Goal: Check status: Check status

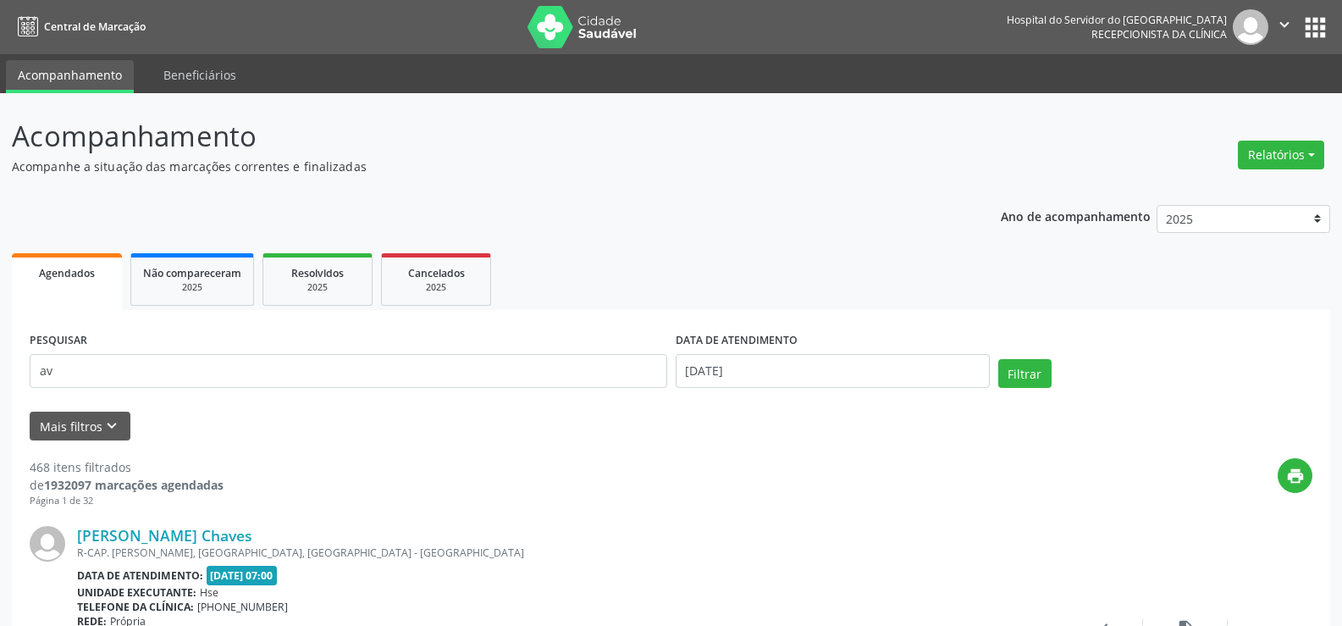
type input "a"
click at [935, 376] on input "[DATE]" at bounding box center [832, 371] width 314 height 34
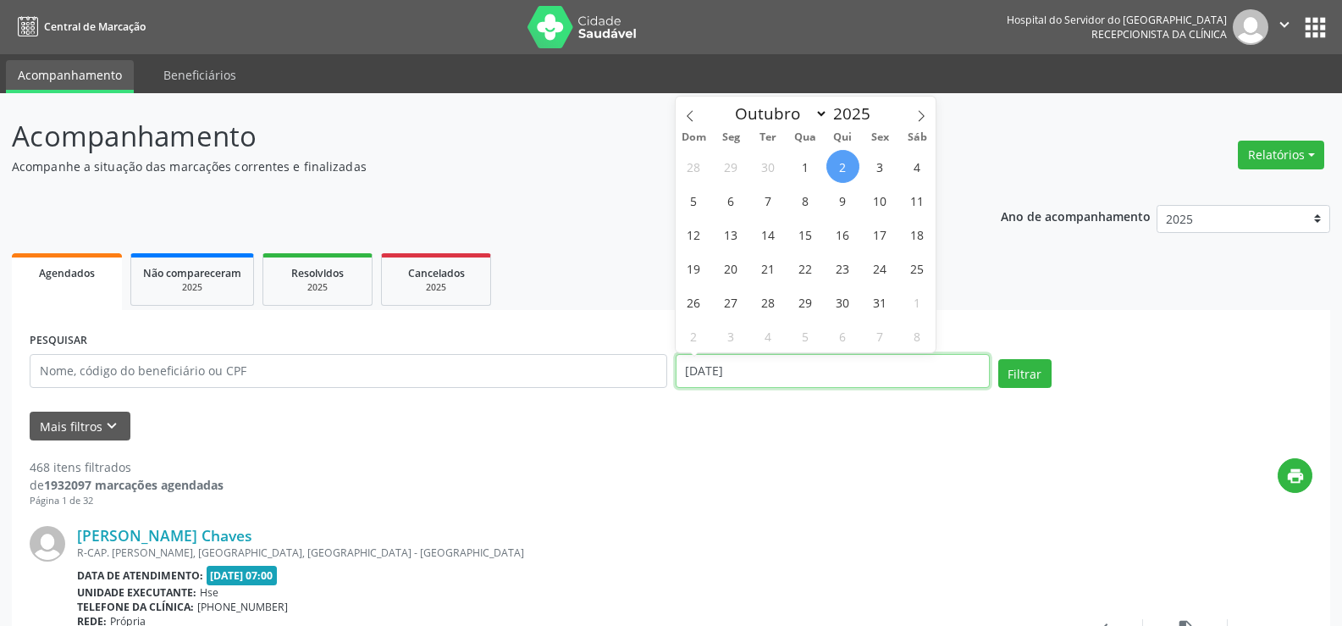
click at [935, 376] on input "[DATE]" at bounding box center [832, 371] width 314 height 34
click at [808, 168] on span "1" at bounding box center [805, 166] width 33 height 33
type input "[DATE]"
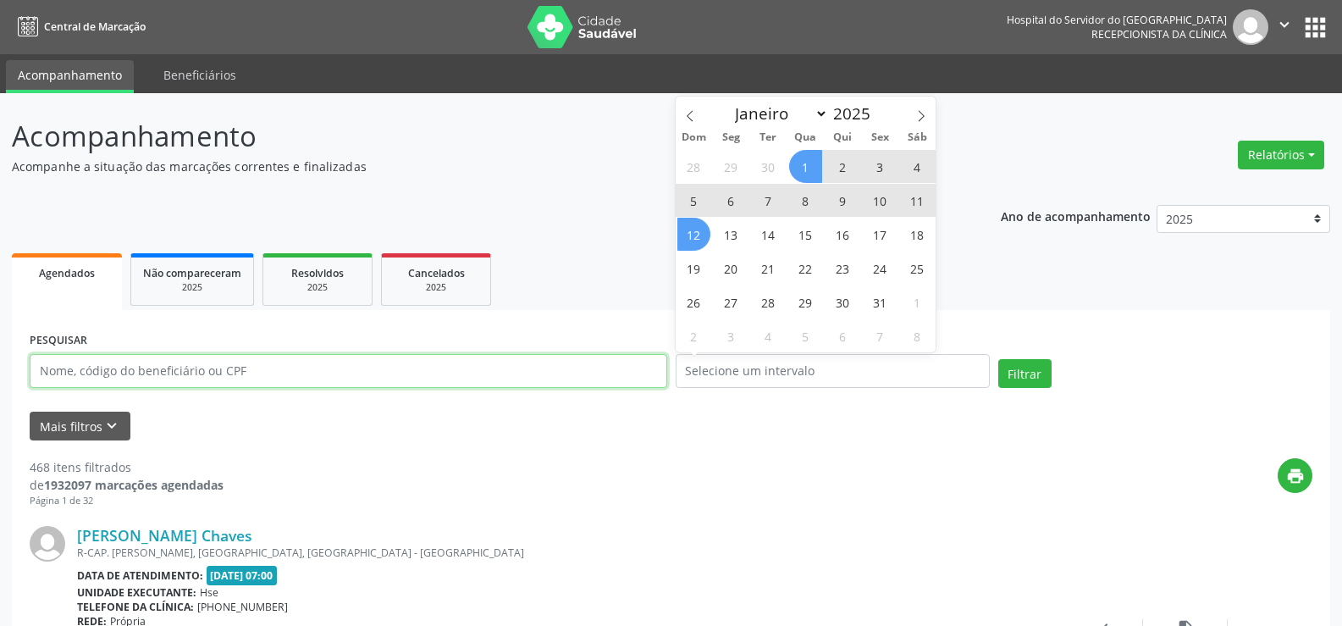
click at [337, 376] on input "text" at bounding box center [348, 371] width 637 height 34
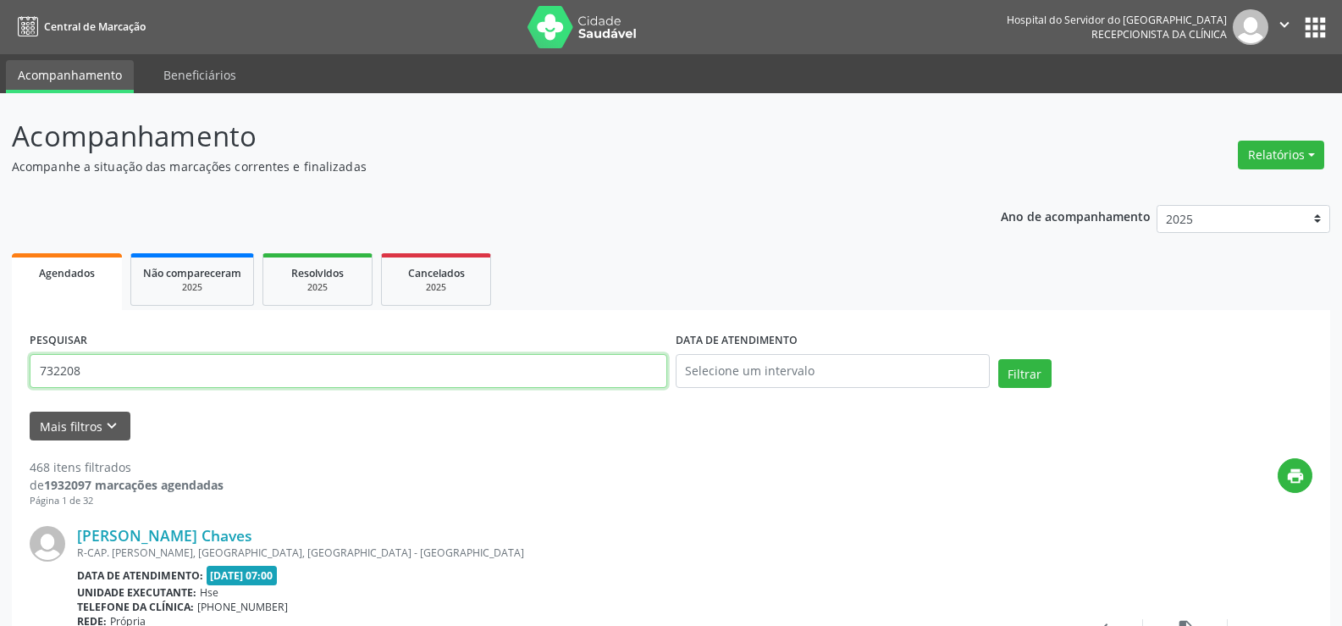
type input "732208"
click at [998, 359] on button "Filtrar" at bounding box center [1024, 373] width 53 height 29
drag, startPoint x: 137, startPoint y: 370, endPoint x: 15, endPoint y: 377, distance: 122.1
type input "[PERSON_NAME]"
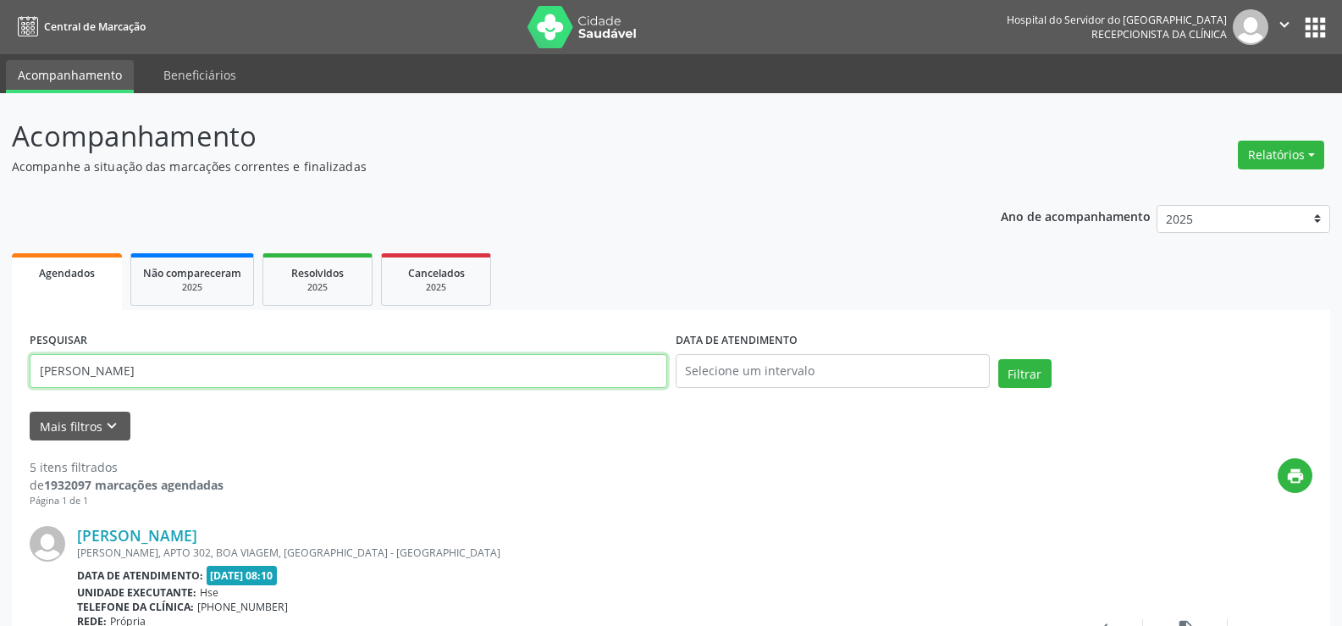
click at [998, 359] on button "Filtrar" at bounding box center [1024, 373] width 53 height 29
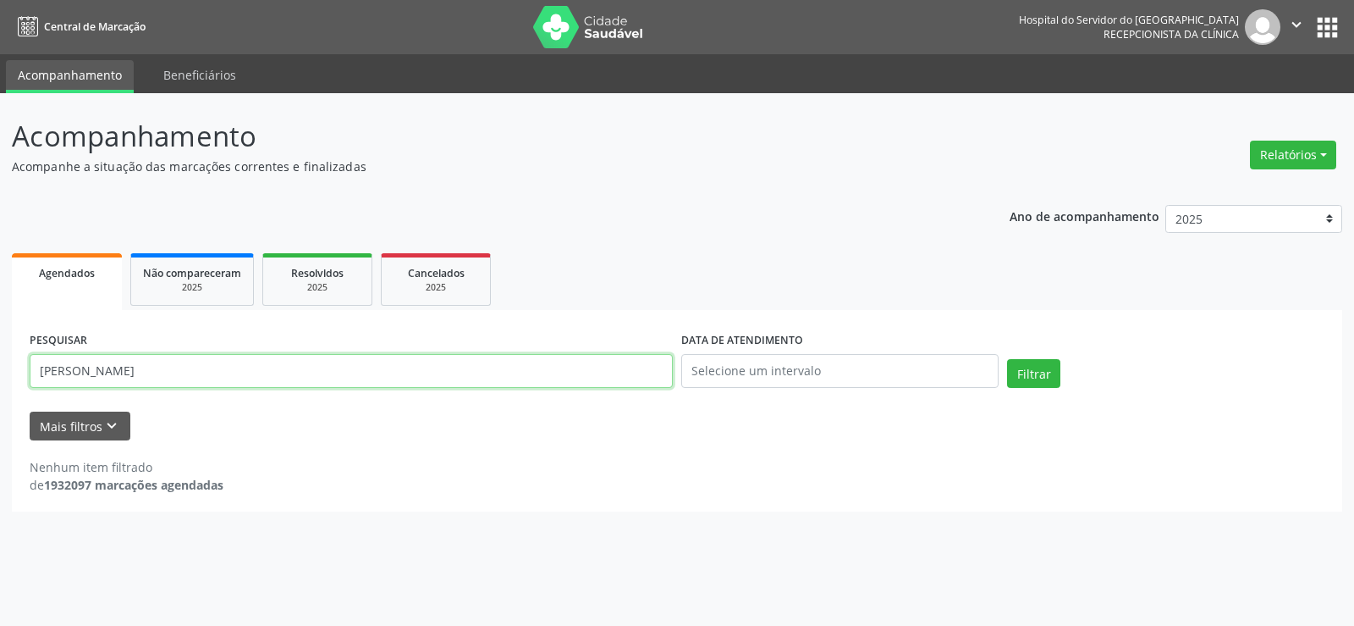
drag, startPoint x: 186, startPoint y: 366, endPoint x: 32, endPoint y: 381, distance: 154.8
click at [32, 381] on input "[PERSON_NAME]" at bounding box center [351, 371] width 643 height 34
type input "[PERSON_NAME]"
click at [1007, 359] on button "Filtrar" at bounding box center [1033, 373] width 53 height 29
drag, startPoint x: 150, startPoint y: 369, endPoint x: 6, endPoint y: 372, distance: 143.9
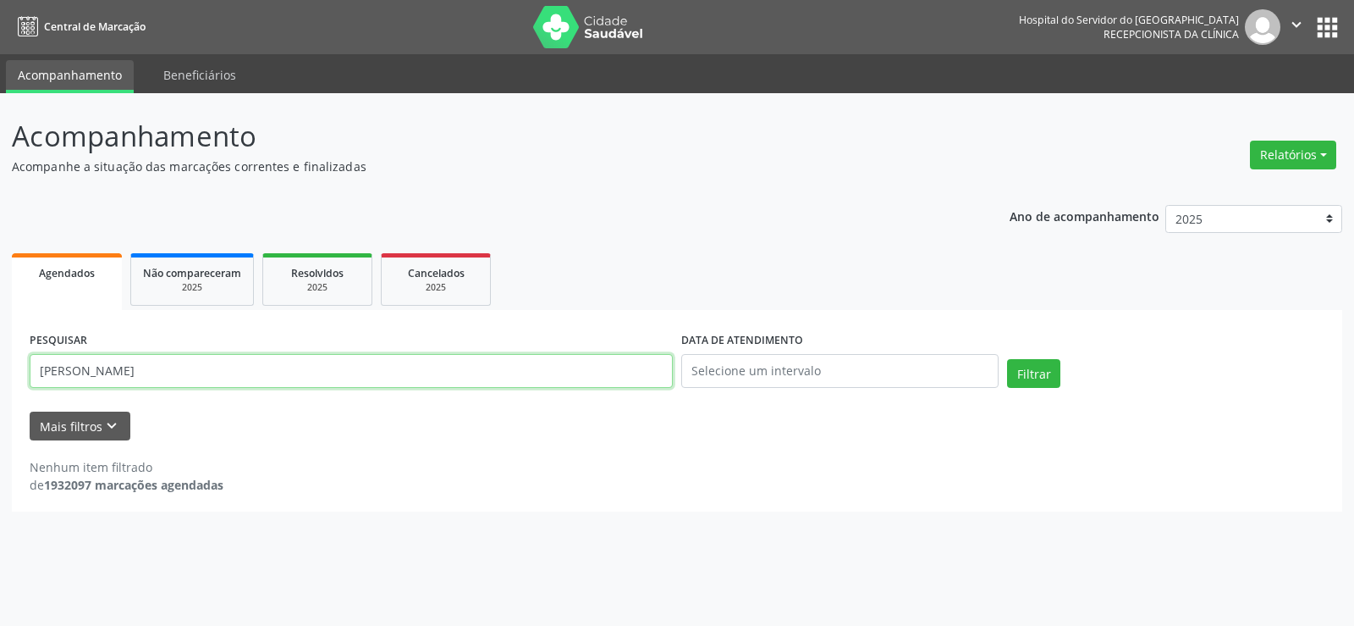
click at [6, 372] on div "Acompanhamento Acompanhe a situação das marcações correntes e finalizadas Relat…" at bounding box center [677, 359] width 1354 height 532
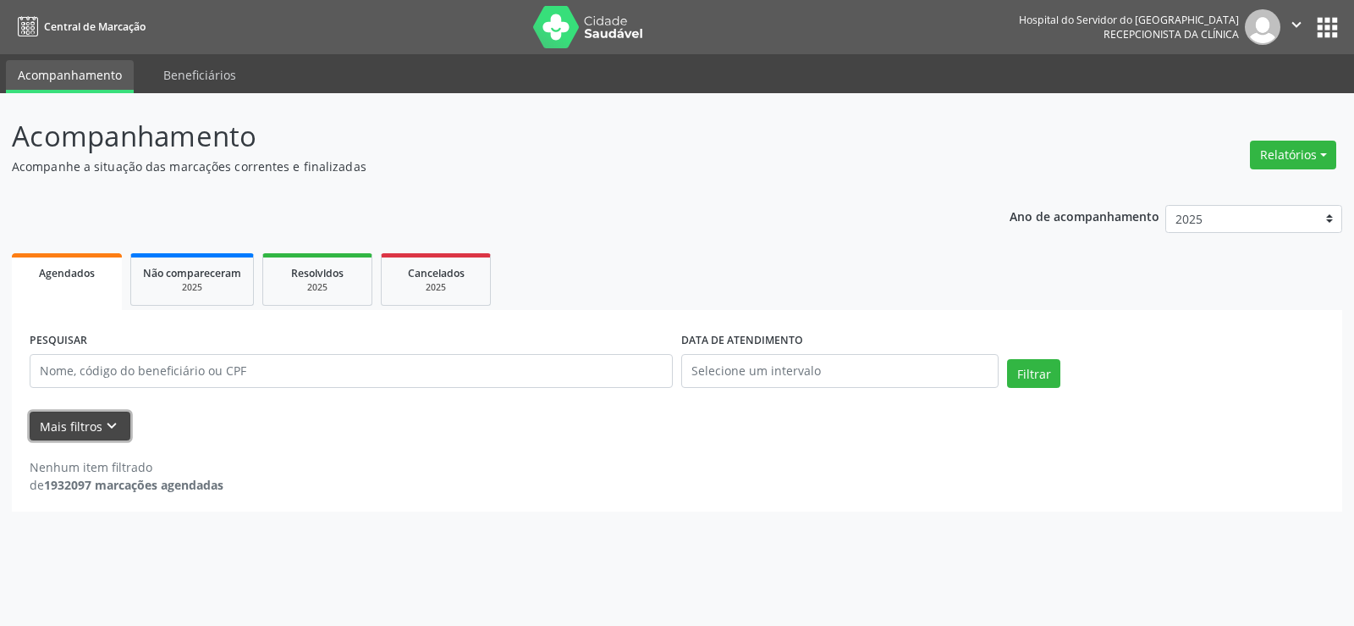
click at [75, 430] on button "Mais filtros keyboard_arrow_down" at bounding box center [80, 426] width 101 height 30
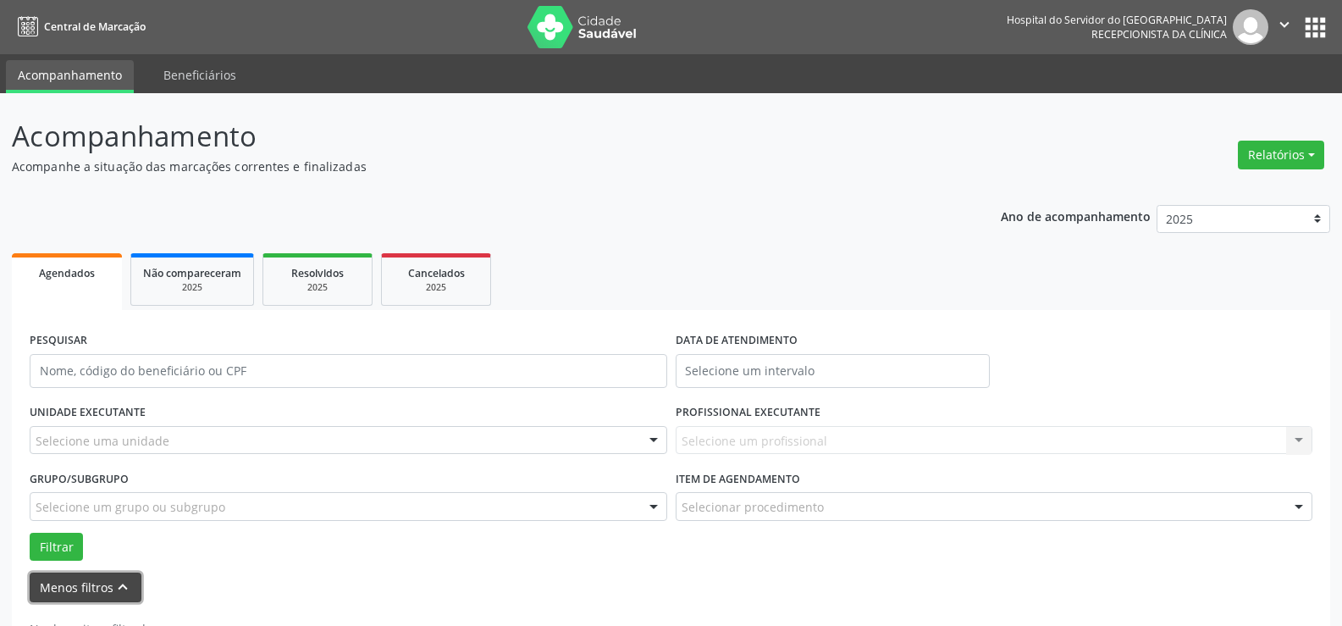
click at [98, 577] on button "Menos filtros keyboard_arrow_up" at bounding box center [86, 587] width 112 height 30
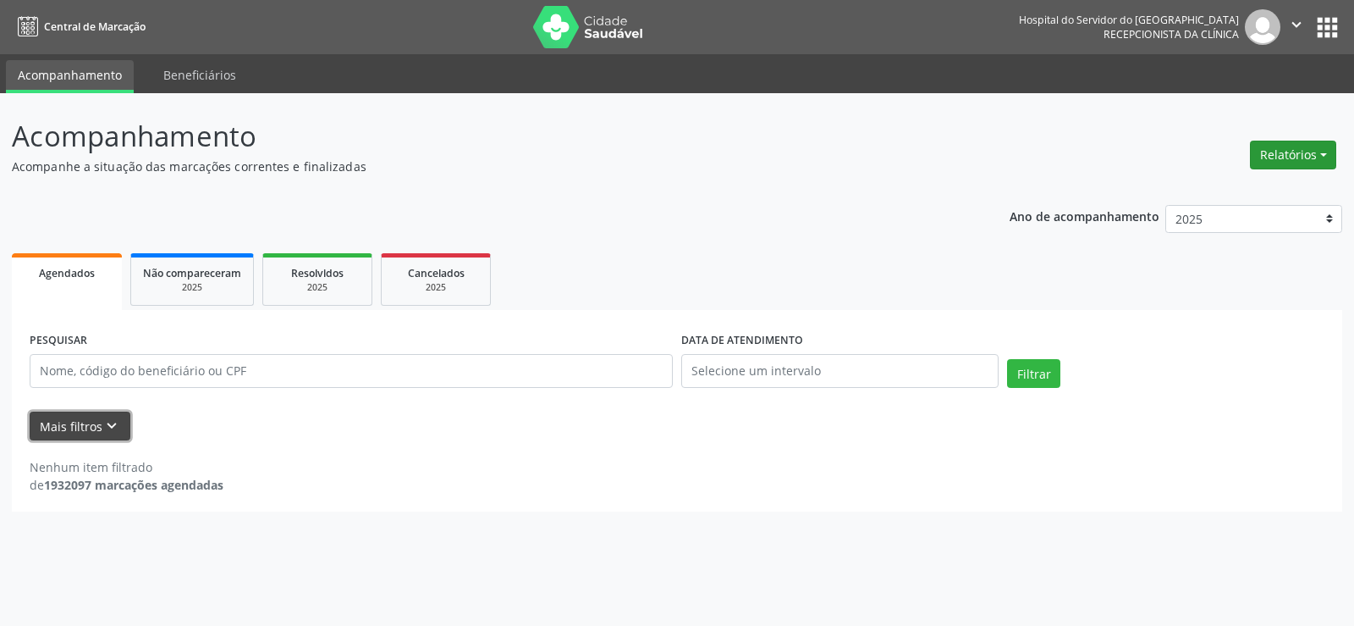
click at [1309, 151] on button "Relatórios" at bounding box center [1293, 155] width 86 height 29
click at [1249, 195] on link "Agendamentos" at bounding box center [1246, 191] width 182 height 24
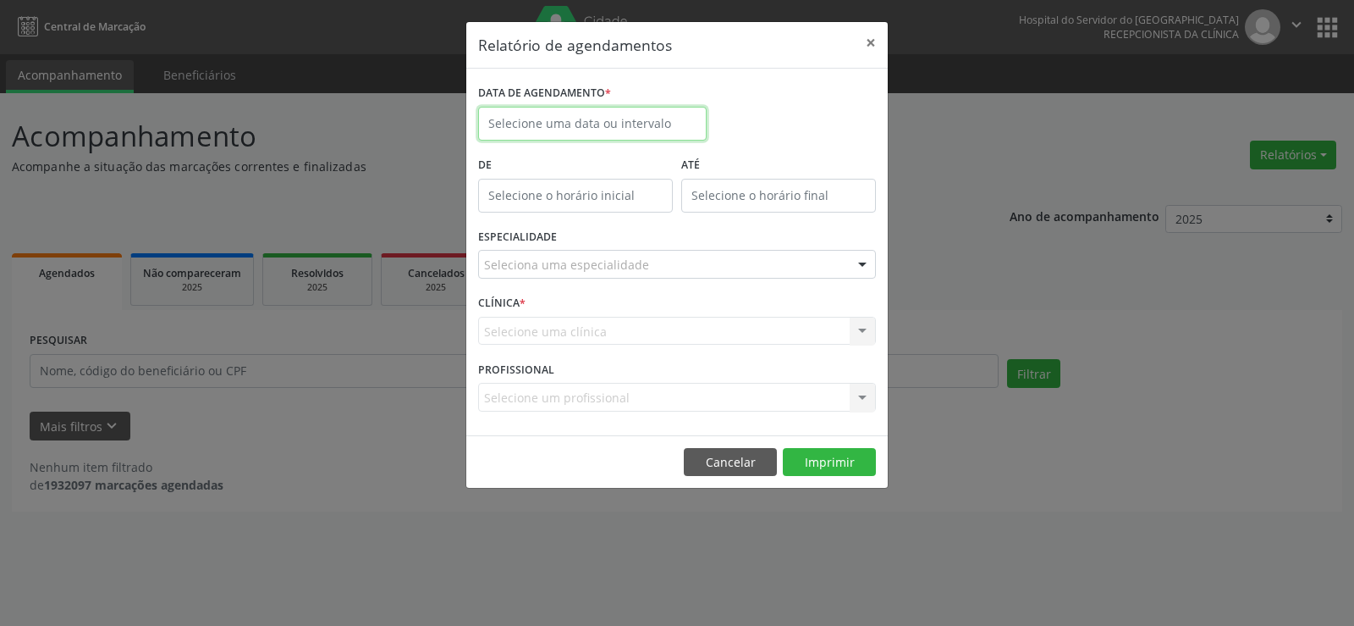
click at [609, 126] on input "text" at bounding box center [592, 124] width 229 height 34
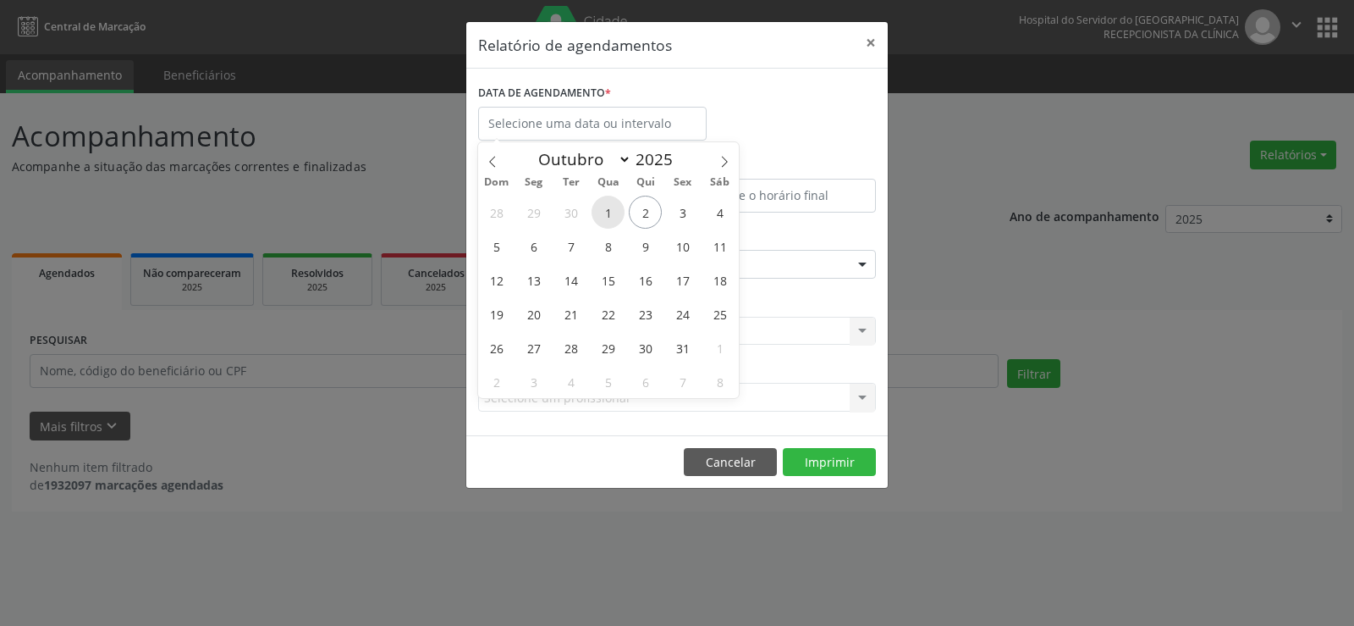
click at [615, 212] on span "1" at bounding box center [608, 212] width 33 height 33
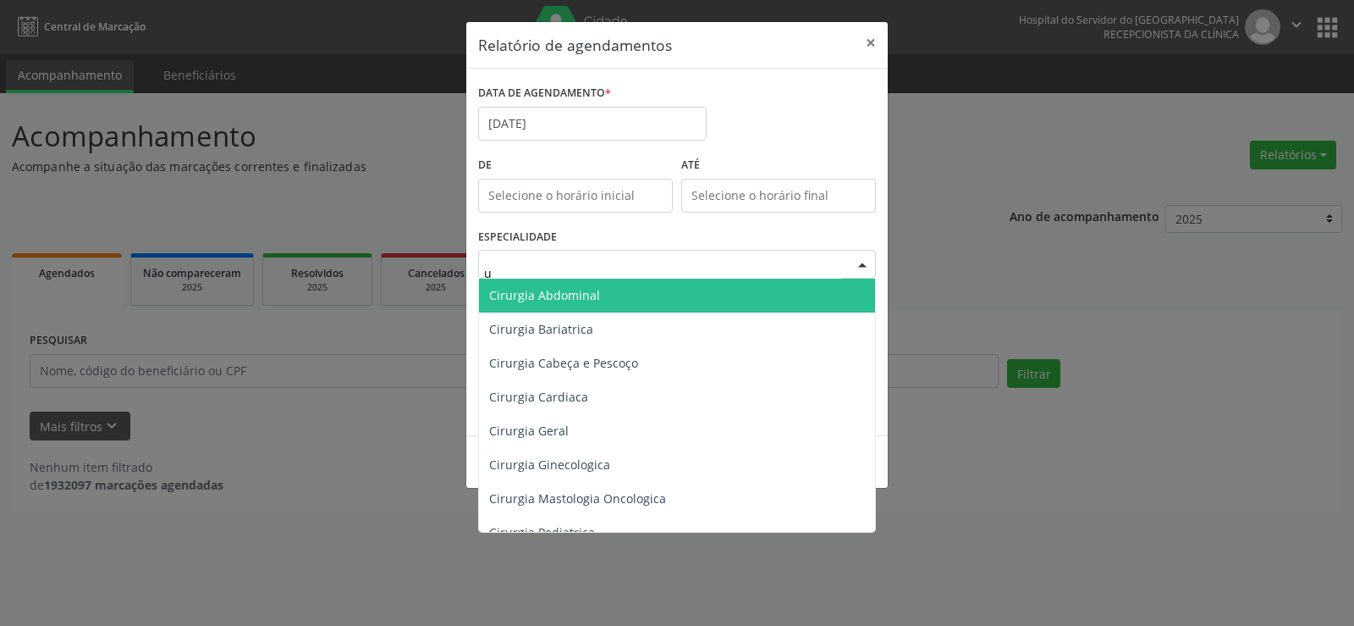
type input "ur"
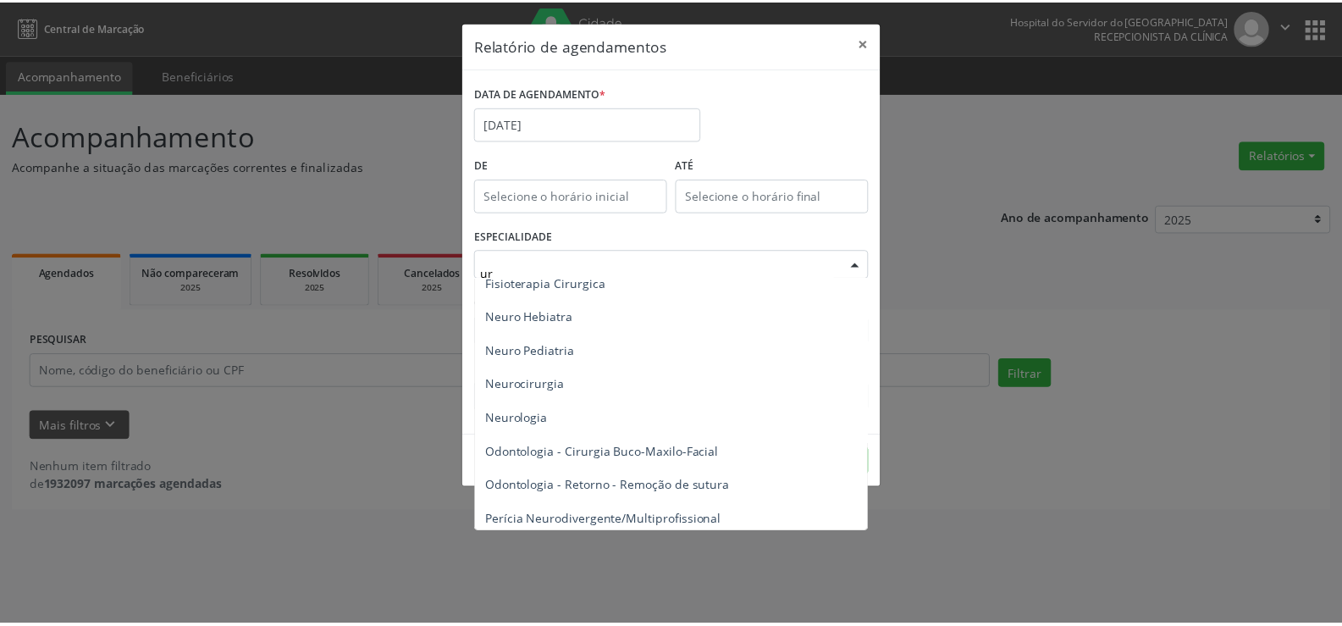
scroll to position [627, 0]
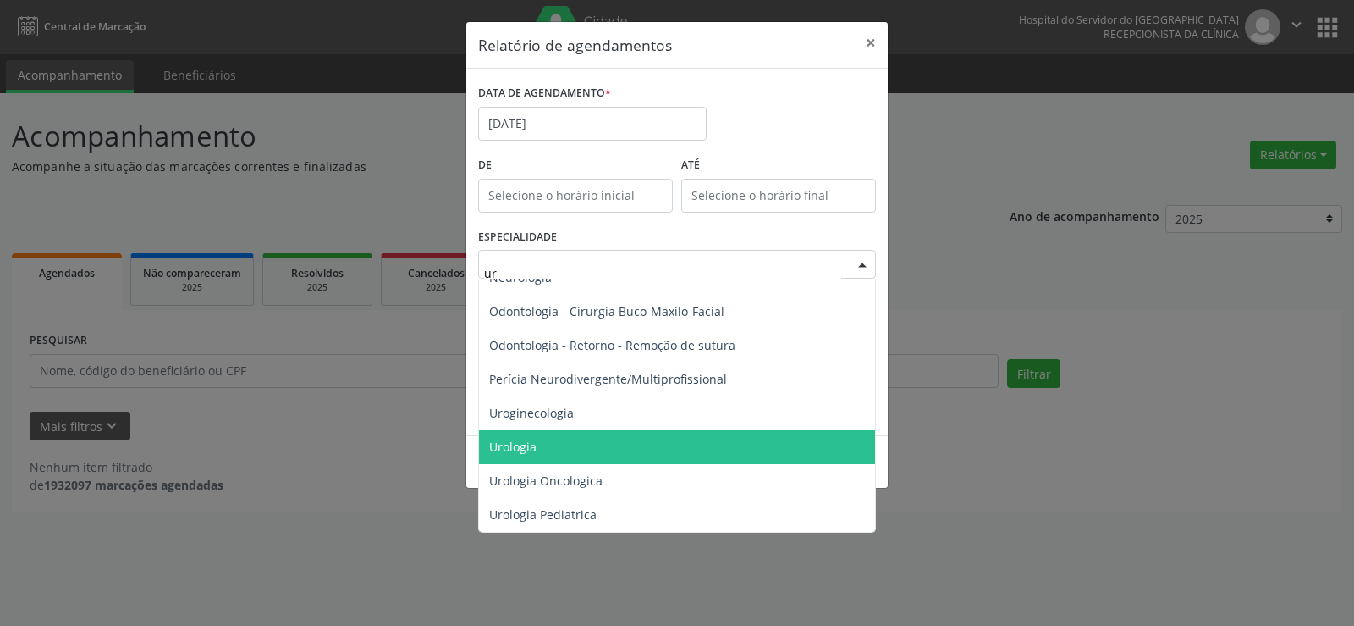
click at [548, 449] on span "Urologia" at bounding box center [677, 447] width 396 height 34
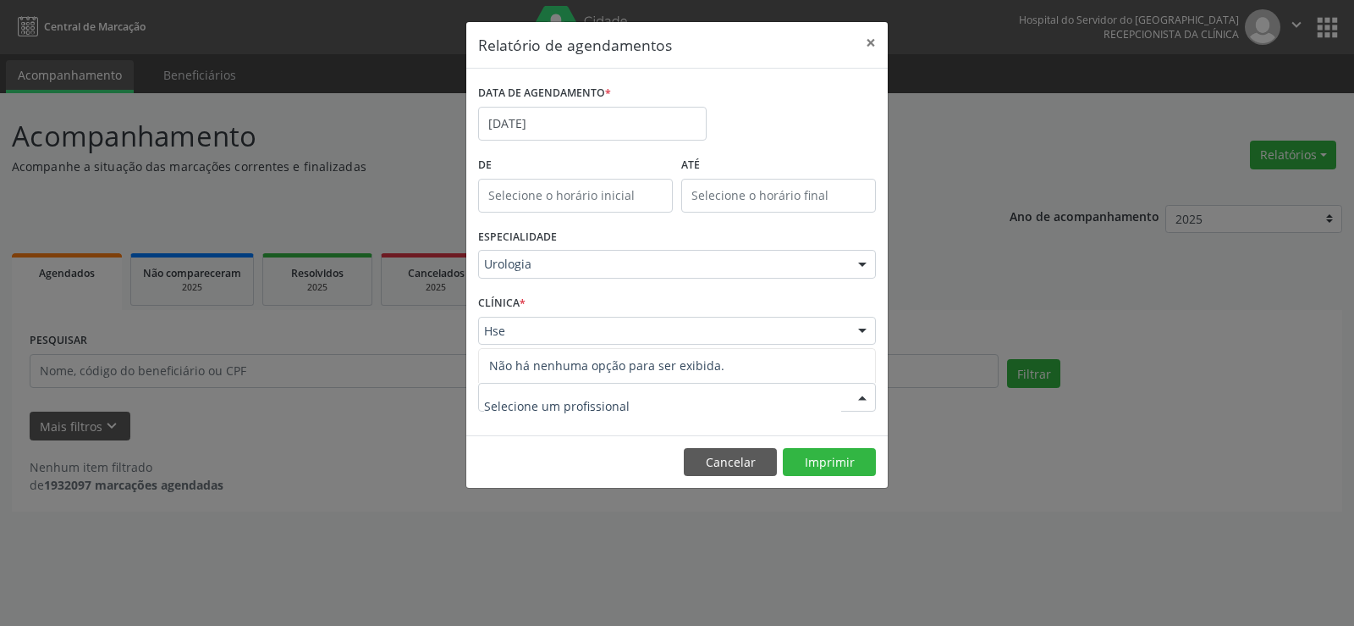
click at [569, 317] on div "Hse" at bounding box center [677, 331] width 398 height 29
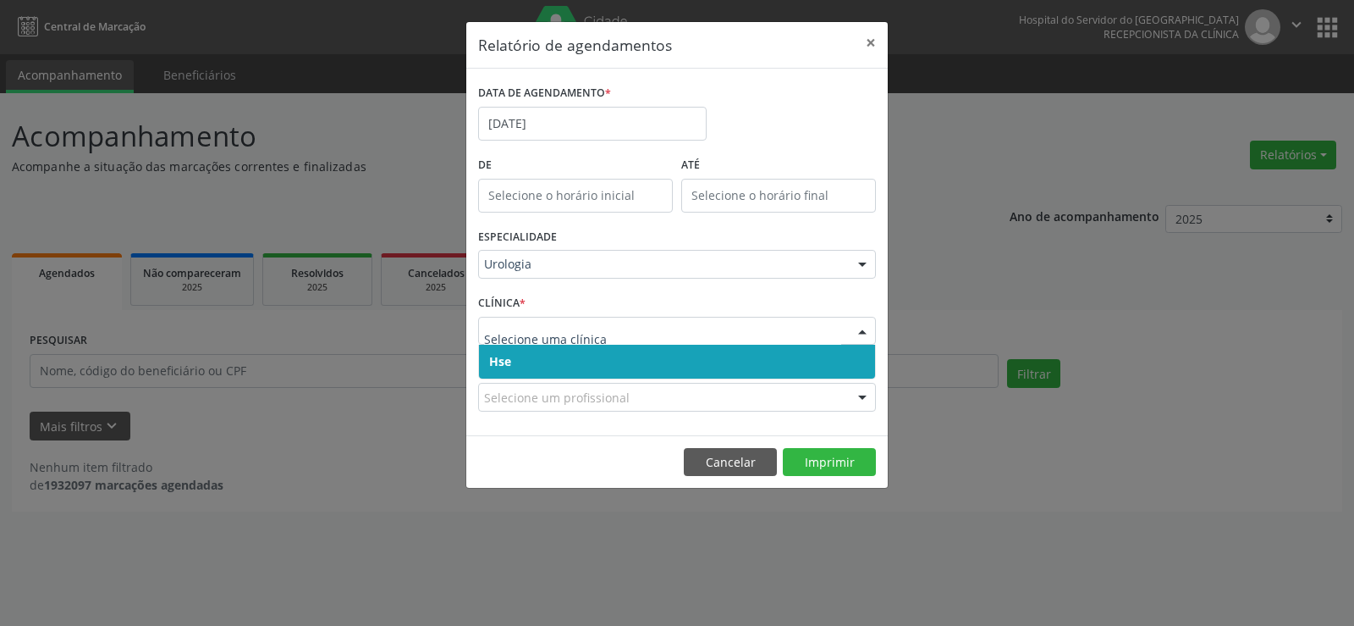
click at [582, 361] on span "Hse" at bounding box center [677, 362] width 396 height 34
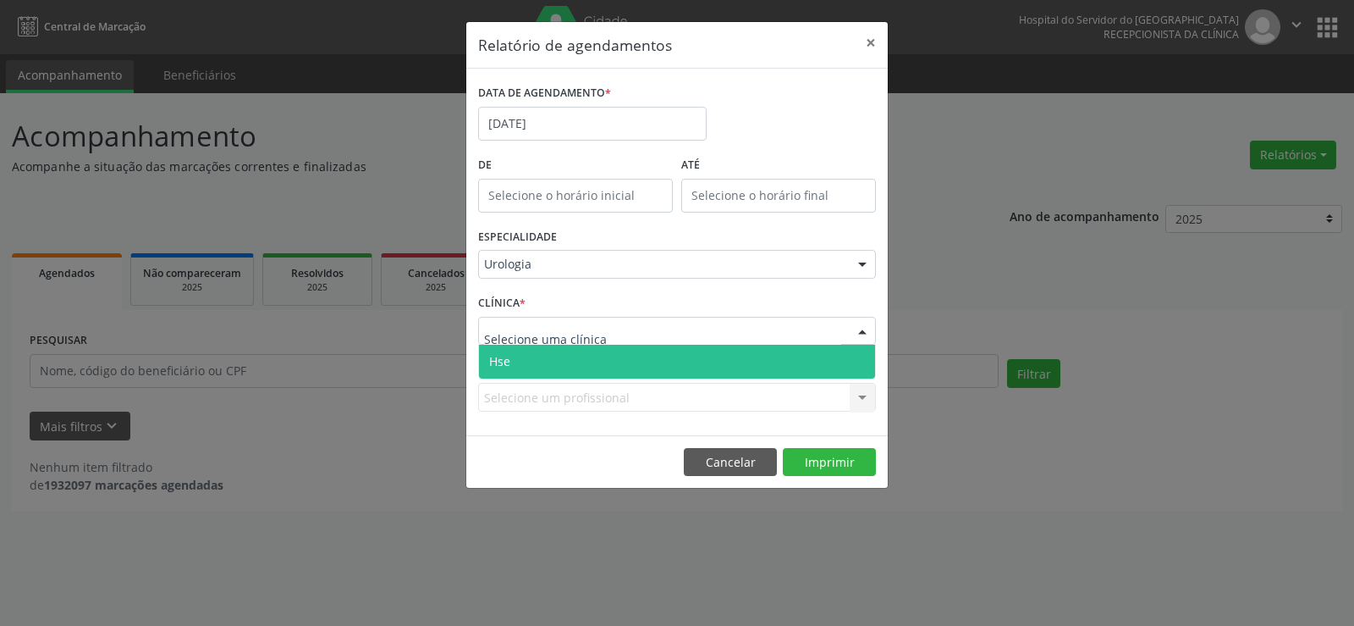
click at [572, 361] on span "Hse" at bounding box center [677, 362] width 396 height 34
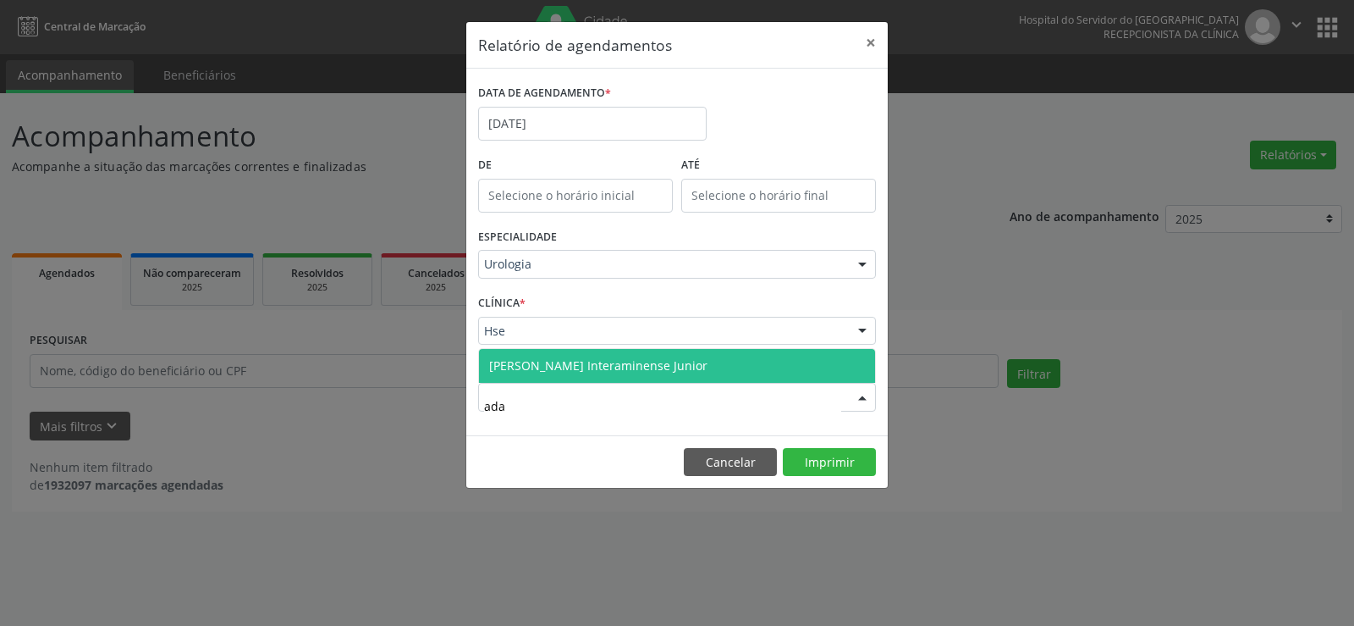
type input "ad"
click at [598, 366] on span "[PERSON_NAME] Interaminense Junior" at bounding box center [598, 365] width 218 height 16
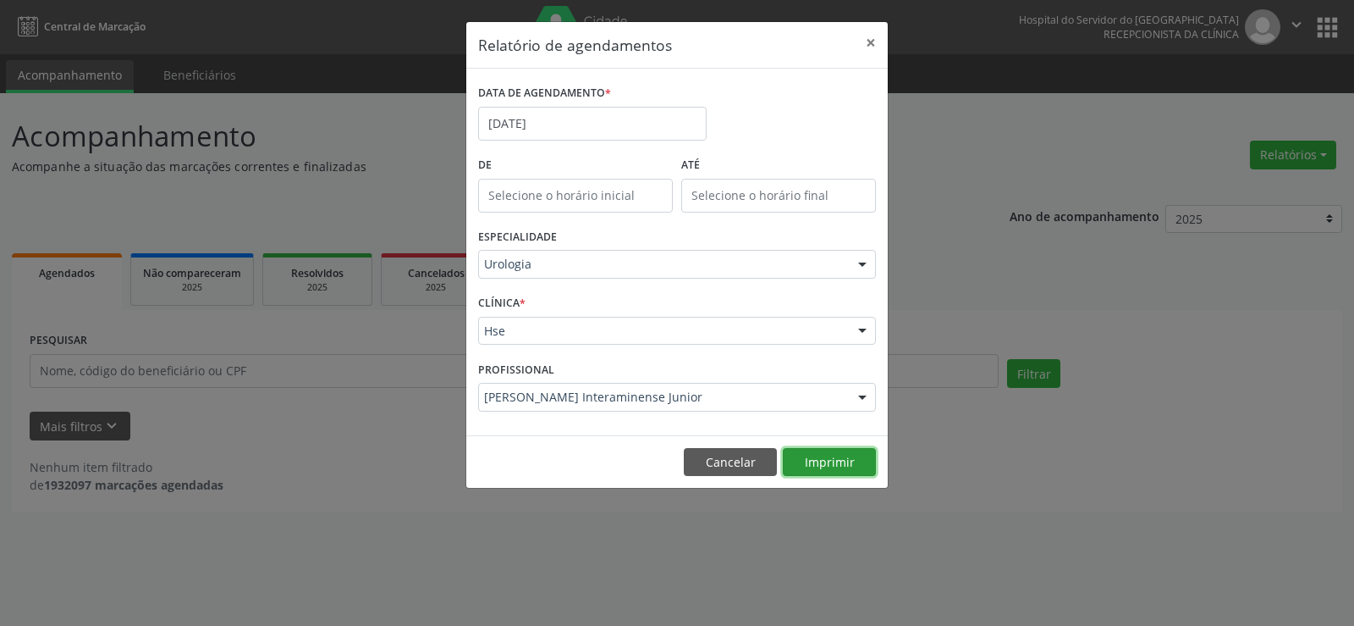
click at [844, 468] on button "Imprimir" at bounding box center [829, 462] width 93 height 29
click at [868, 41] on button "×" at bounding box center [871, 42] width 34 height 41
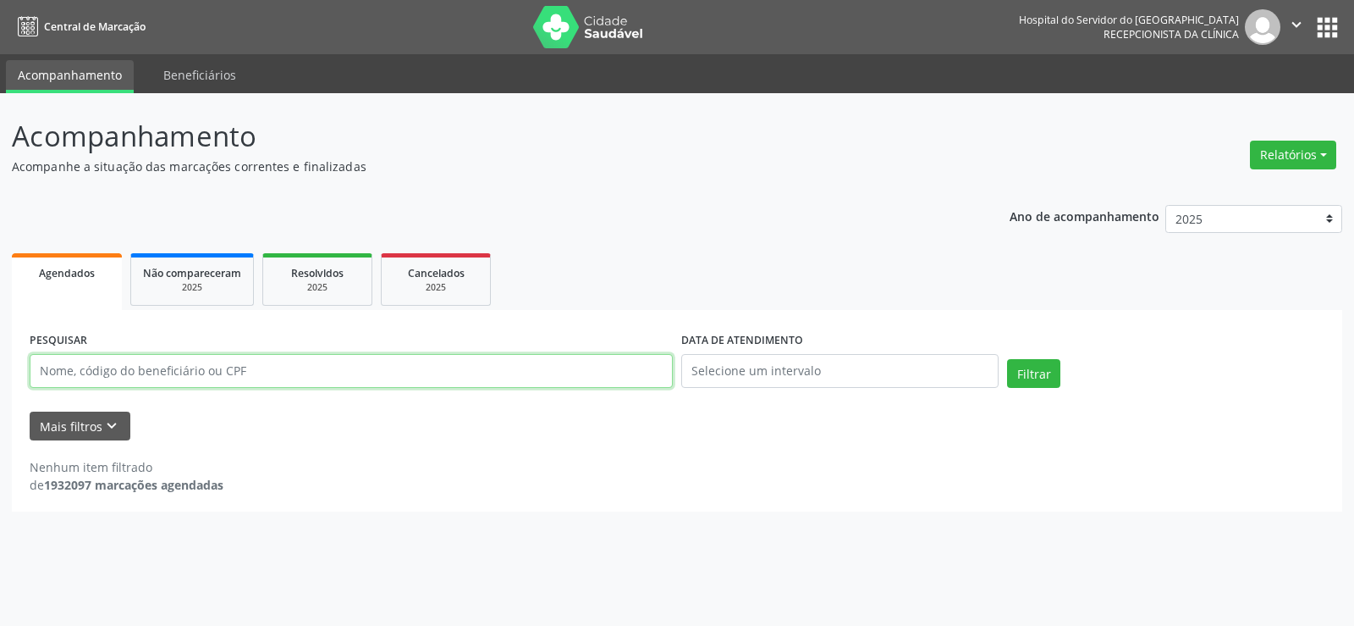
click at [157, 375] on input "text" at bounding box center [351, 371] width 643 height 34
click at [1007, 359] on button "Filtrar" at bounding box center [1033, 373] width 53 height 29
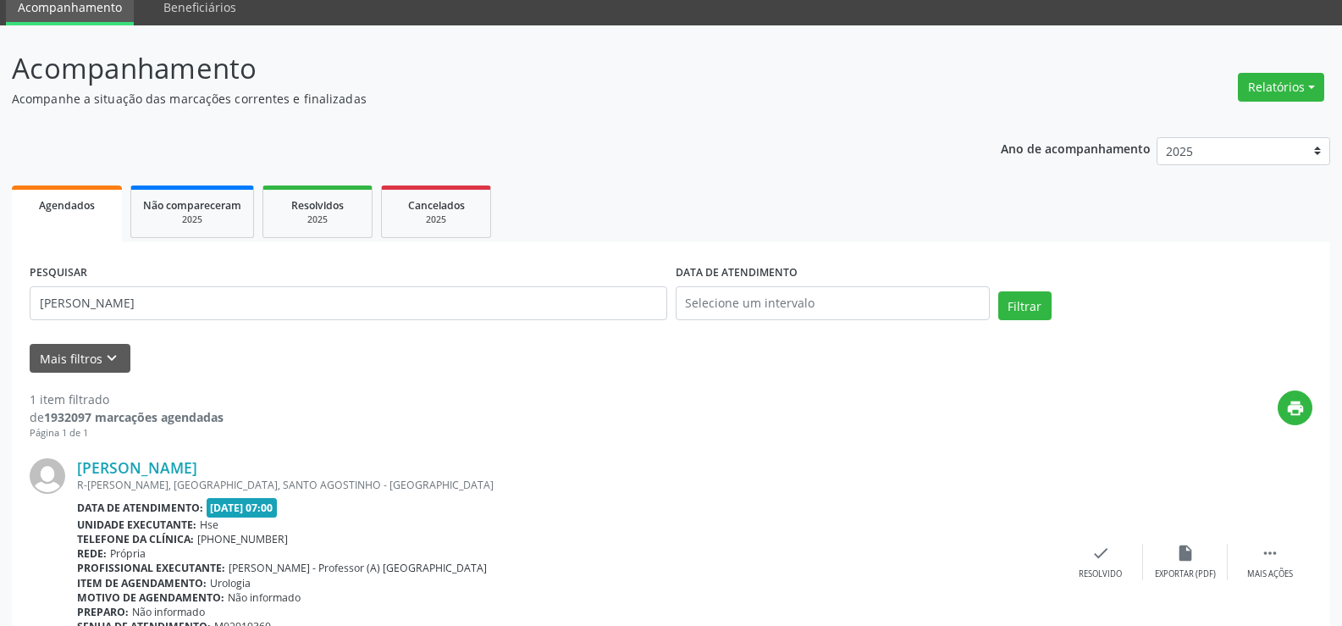
scroll to position [155, 0]
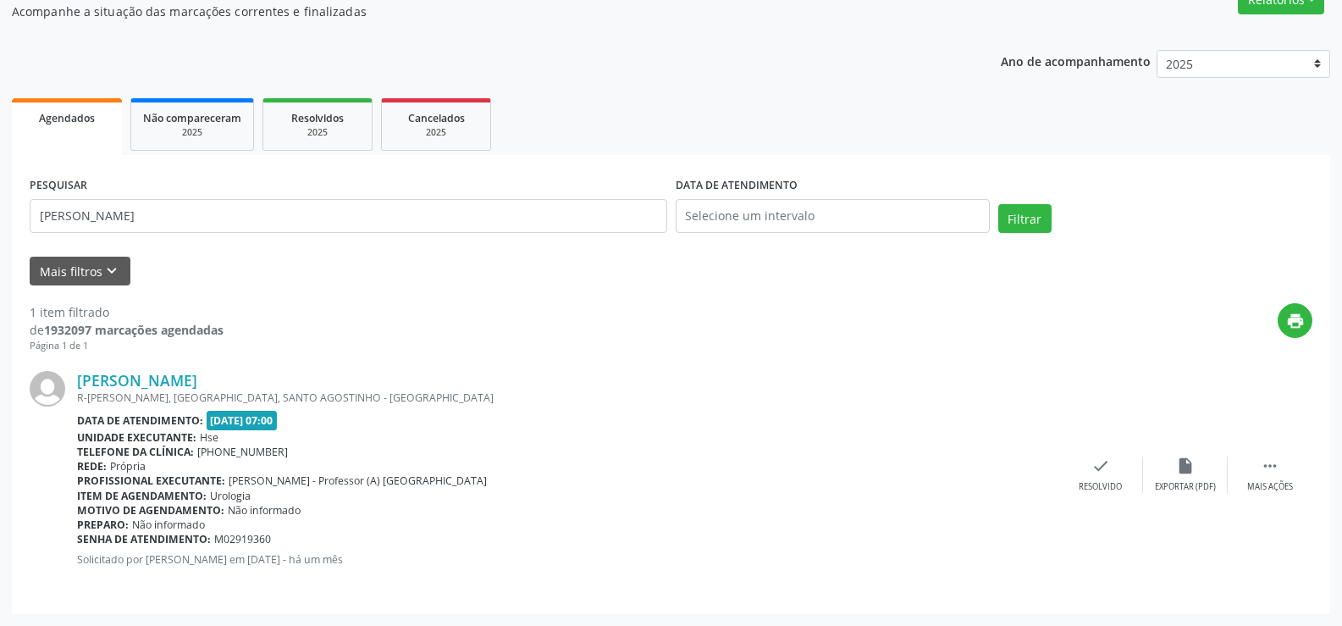
drag, startPoint x: 72, startPoint y: 380, endPoint x: 261, endPoint y: 379, distance: 188.8
click at [261, 379] on div "[PERSON_NAME] [PERSON_NAME], [GEOGRAPHIC_DATA], SANTO AGOSTINHO - PE Data de at…" at bounding box center [671, 474] width 1282 height 243
click at [261, 379] on div "[PERSON_NAME]" at bounding box center [567, 380] width 981 height 19
click at [158, 381] on link "[PERSON_NAME]" at bounding box center [137, 380] width 120 height 19
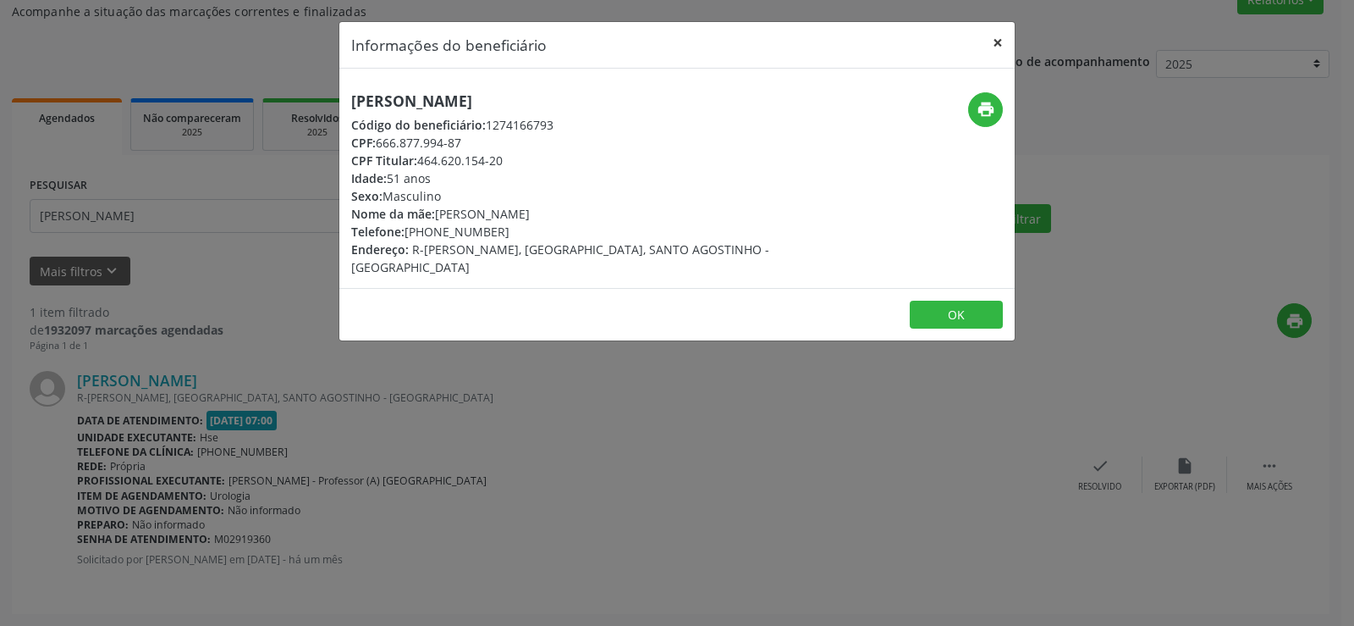
click at [1001, 31] on button "×" at bounding box center [998, 42] width 34 height 41
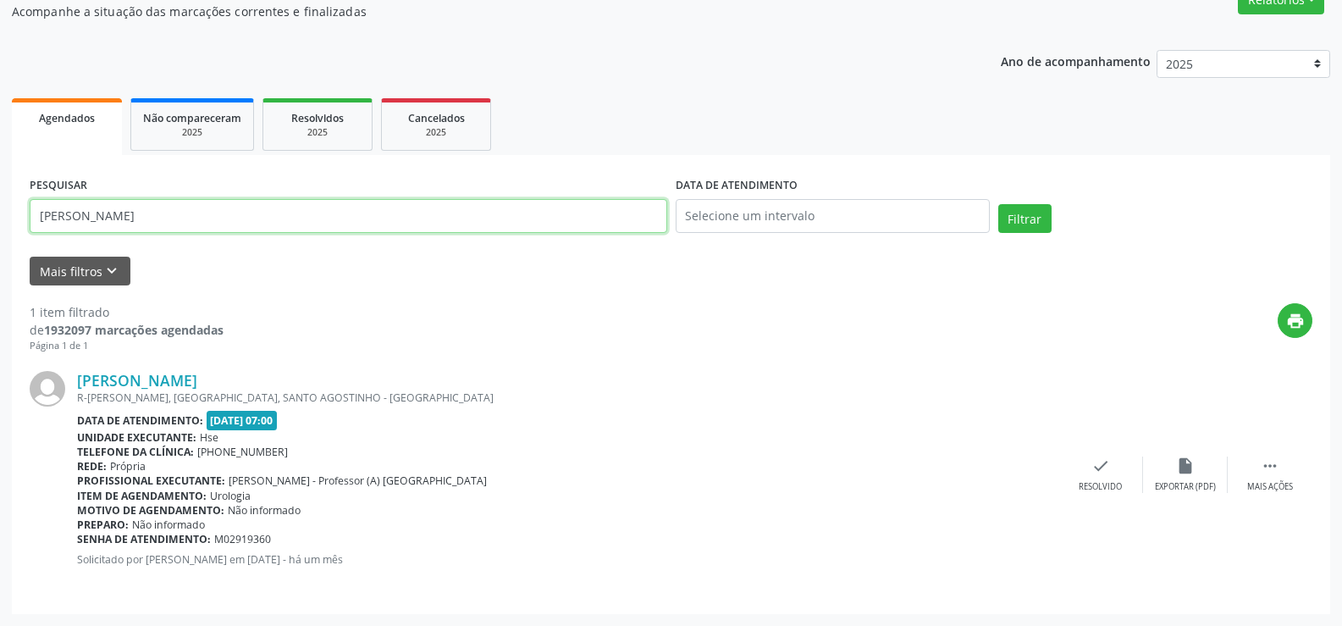
drag, startPoint x: 163, startPoint y: 219, endPoint x: 3, endPoint y: 218, distance: 160.8
click at [3, 218] on div "Acompanhamento Acompanhe a situação das marcações correntes e finalizadas Relat…" at bounding box center [671, 281] width 1342 height 687
click at [998, 204] on button "Filtrar" at bounding box center [1024, 218] width 53 height 29
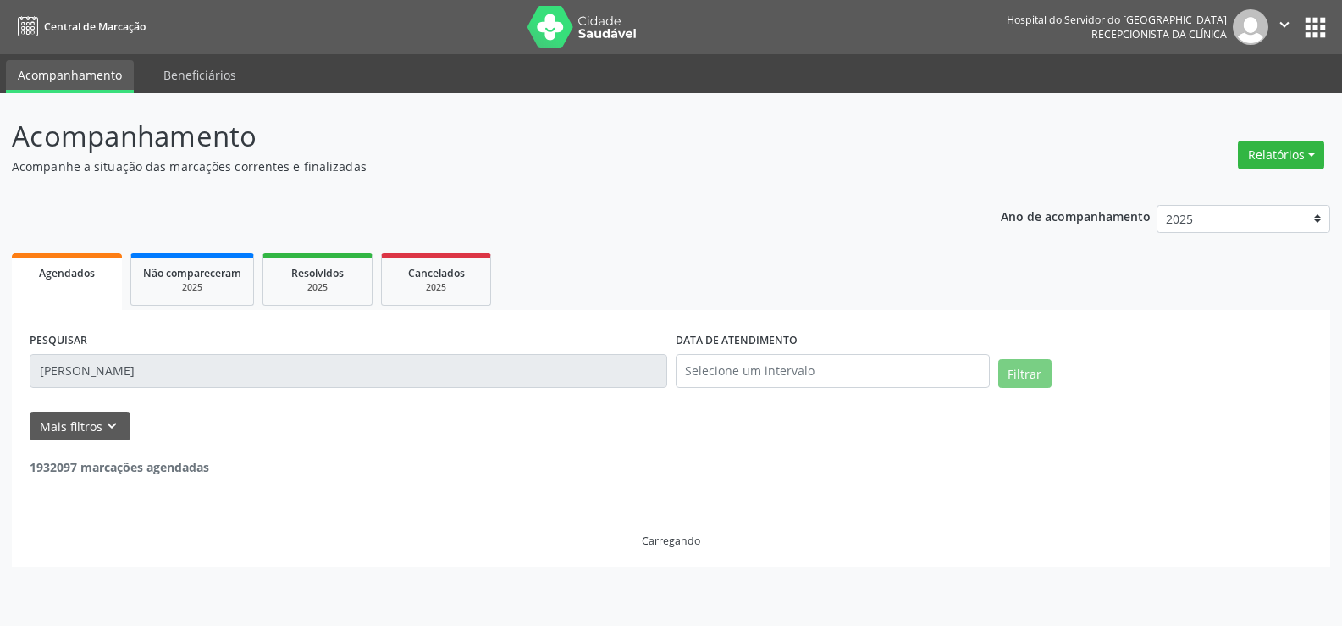
scroll to position [0, 0]
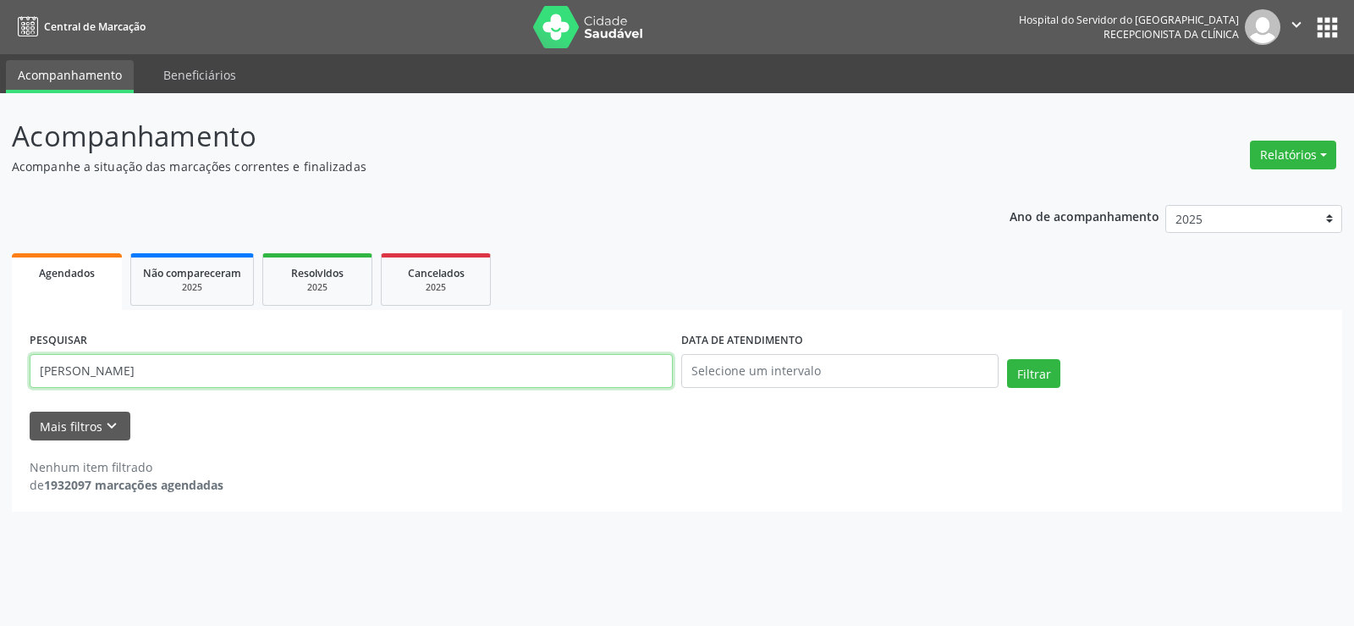
click at [42, 372] on input "[PERSON_NAME]" at bounding box center [351, 371] width 643 height 34
type input "[PERSON_NAME]"
click at [1007, 359] on button "Filtrar" at bounding box center [1033, 373] width 53 height 29
drag, startPoint x: 215, startPoint y: 363, endPoint x: 0, endPoint y: 381, distance: 215.7
click at [0, 381] on div "Acompanhamento Acompanhe a situação das marcações correntes e finalizadas Relat…" at bounding box center [677, 359] width 1354 height 532
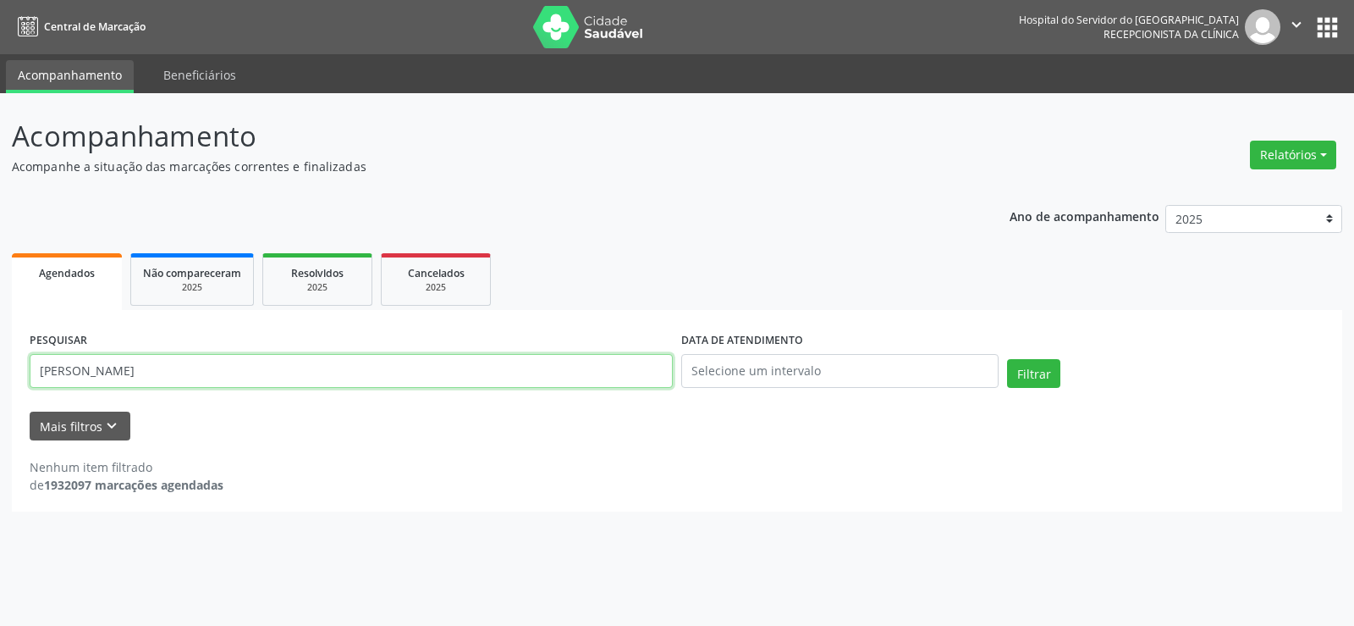
type input "[PERSON_NAME]"
click at [1007, 359] on button "Filtrar" at bounding box center [1033, 373] width 53 height 29
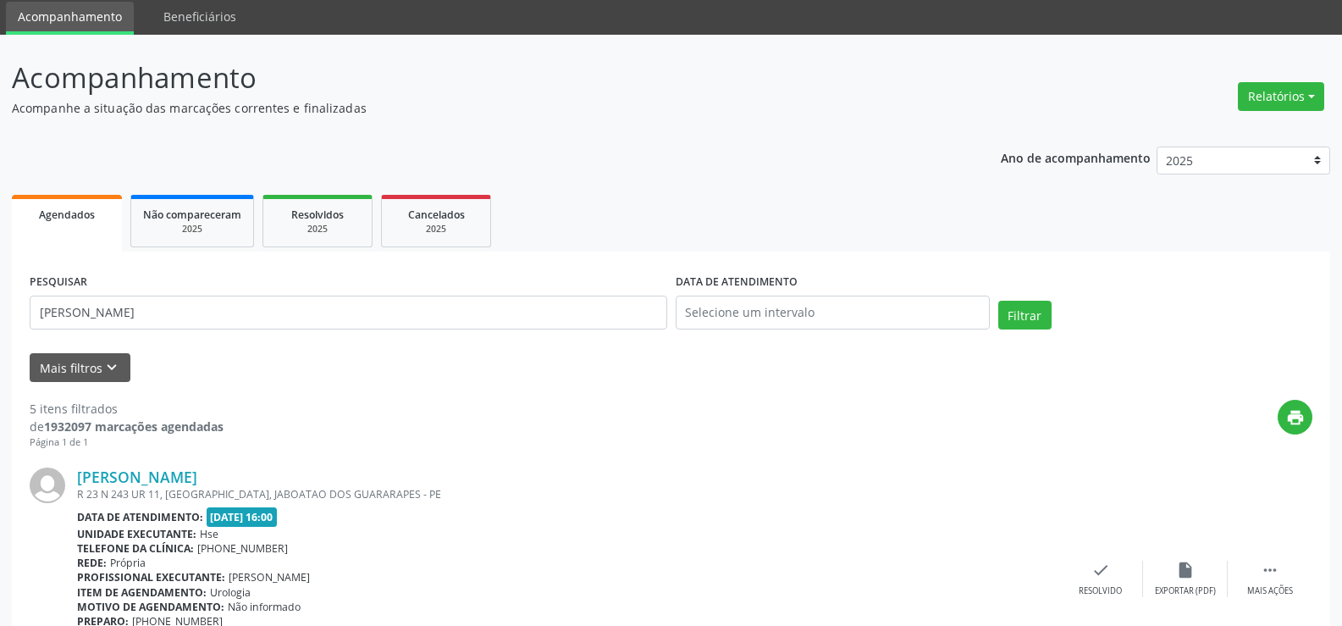
scroll to position [85, 0]
